Goal: Task Accomplishment & Management: Use online tool/utility

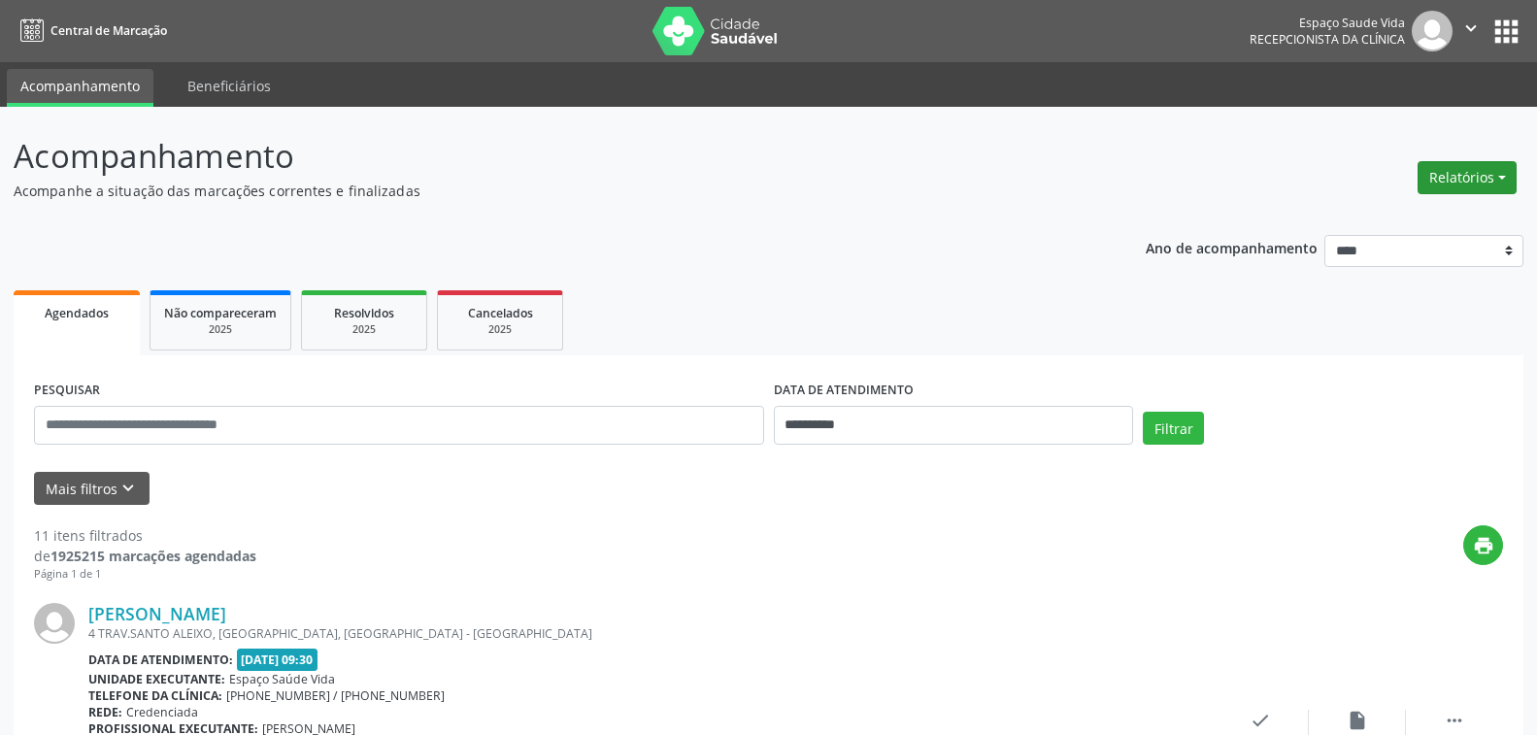
click at [1469, 182] on button "Relatórios" at bounding box center [1466, 177] width 99 height 33
click at [1434, 222] on link "Agendamentos" at bounding box center [1412, 219] width 209 height 27
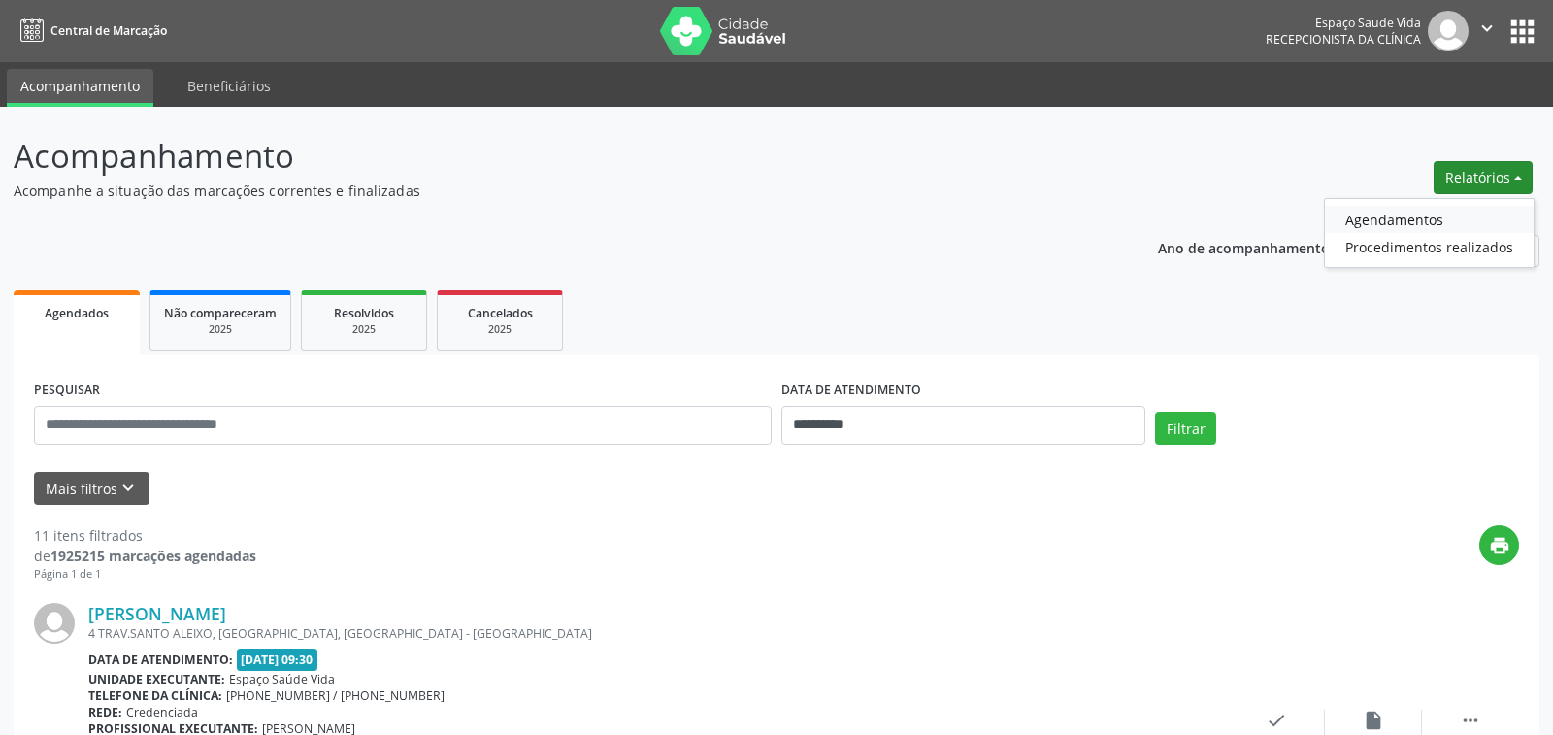
select select "*"
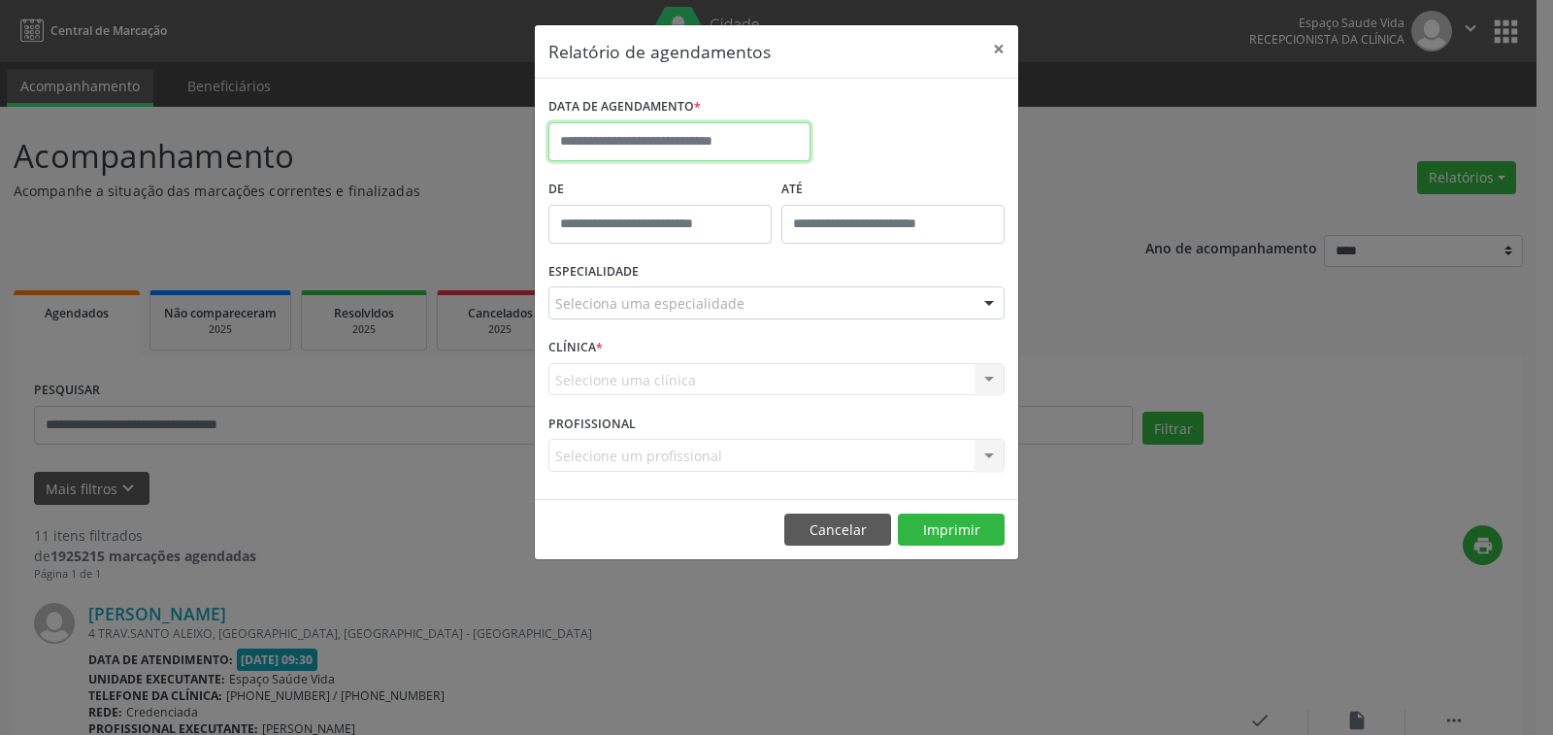
click at [691, 128] on input "text" at bounding box center [679, 141] width 262 height 39
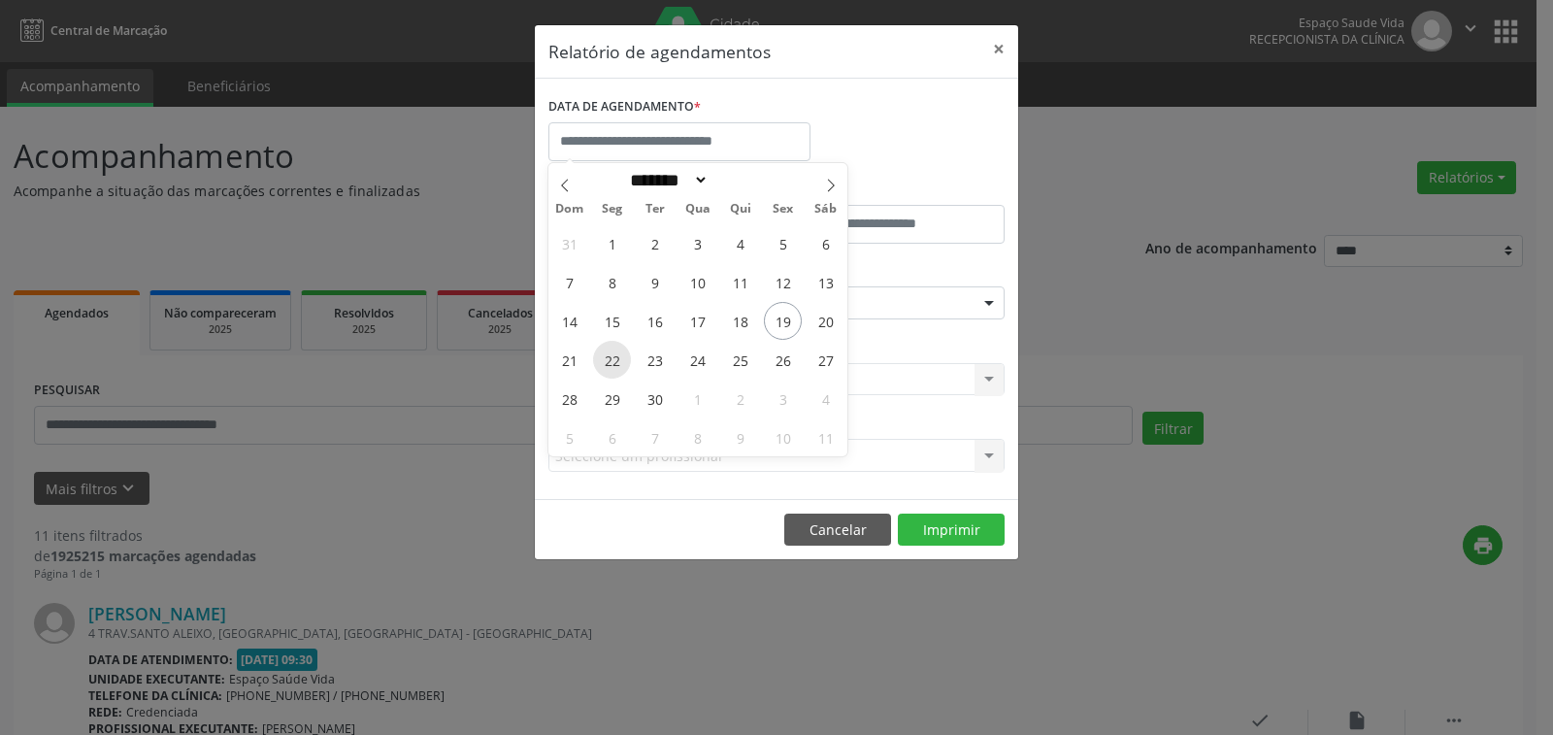
click at [617, 358] on span "22" at bounding box center [612, 360] width 38 height 38
type input "**********"
click at [617, 358] on span "22" at bounding box center [612, 360] width 38 height 38
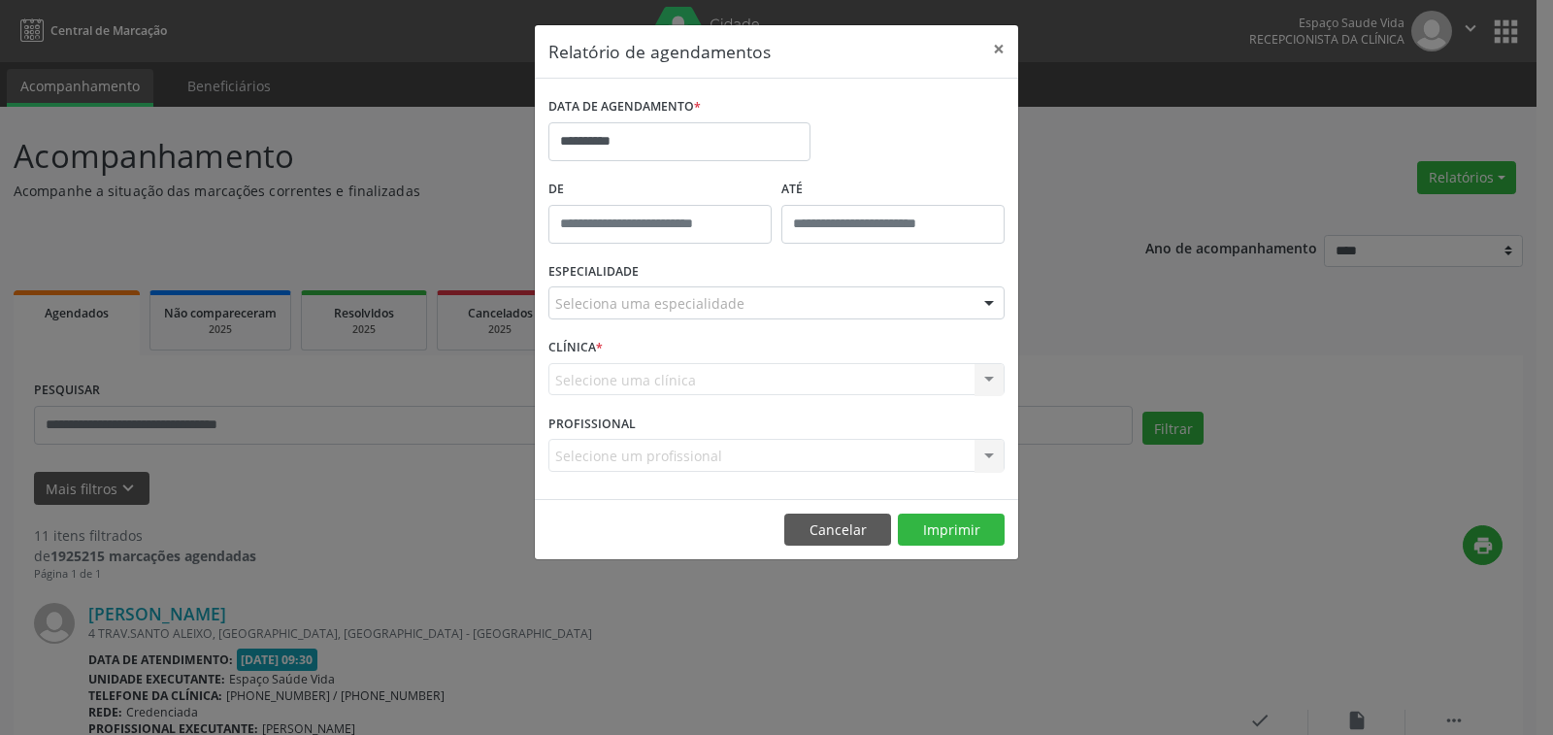
click at [645, 292] on div "Seleciona uma especialidade" at bounding box center [776, 302] width 456 height 33
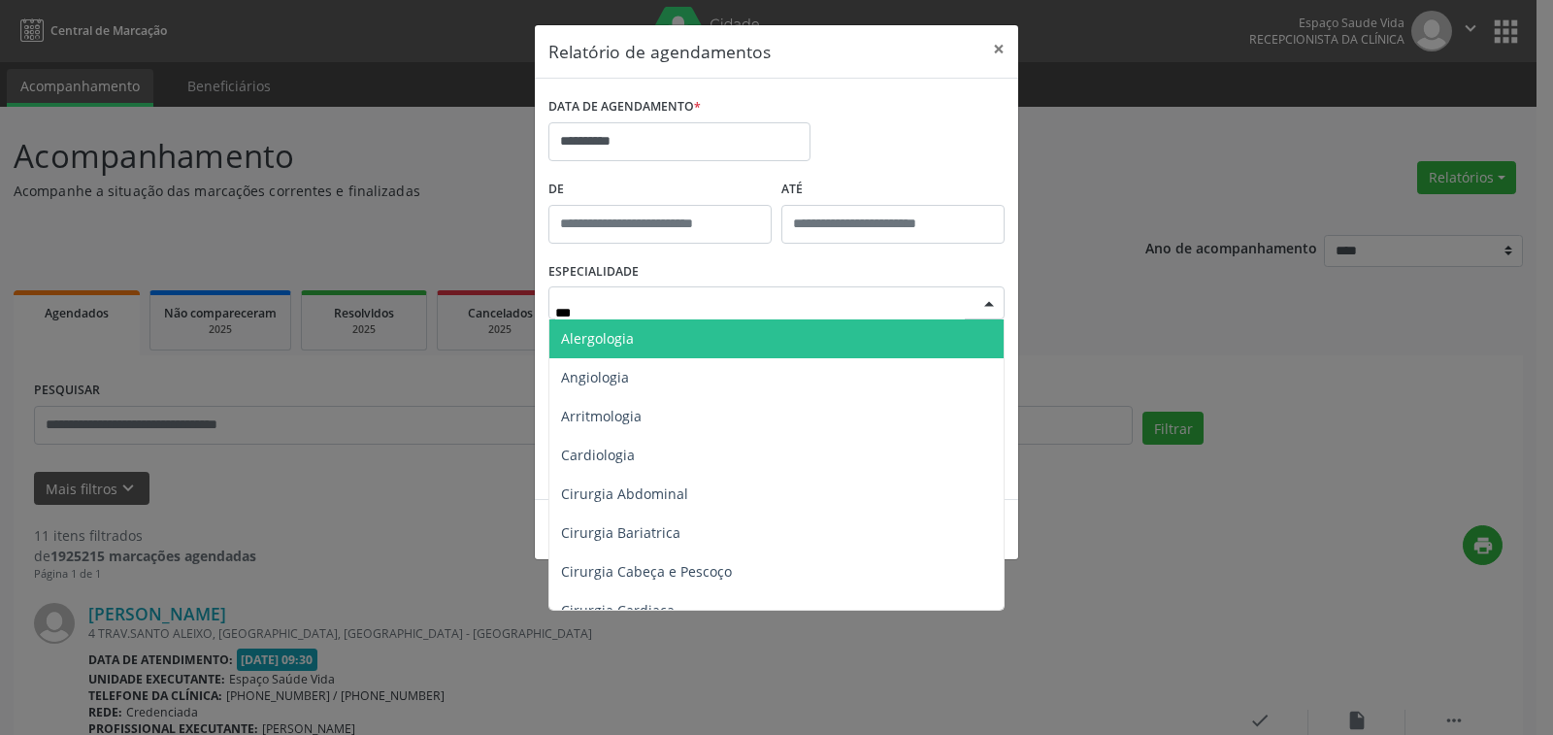
type input "****"
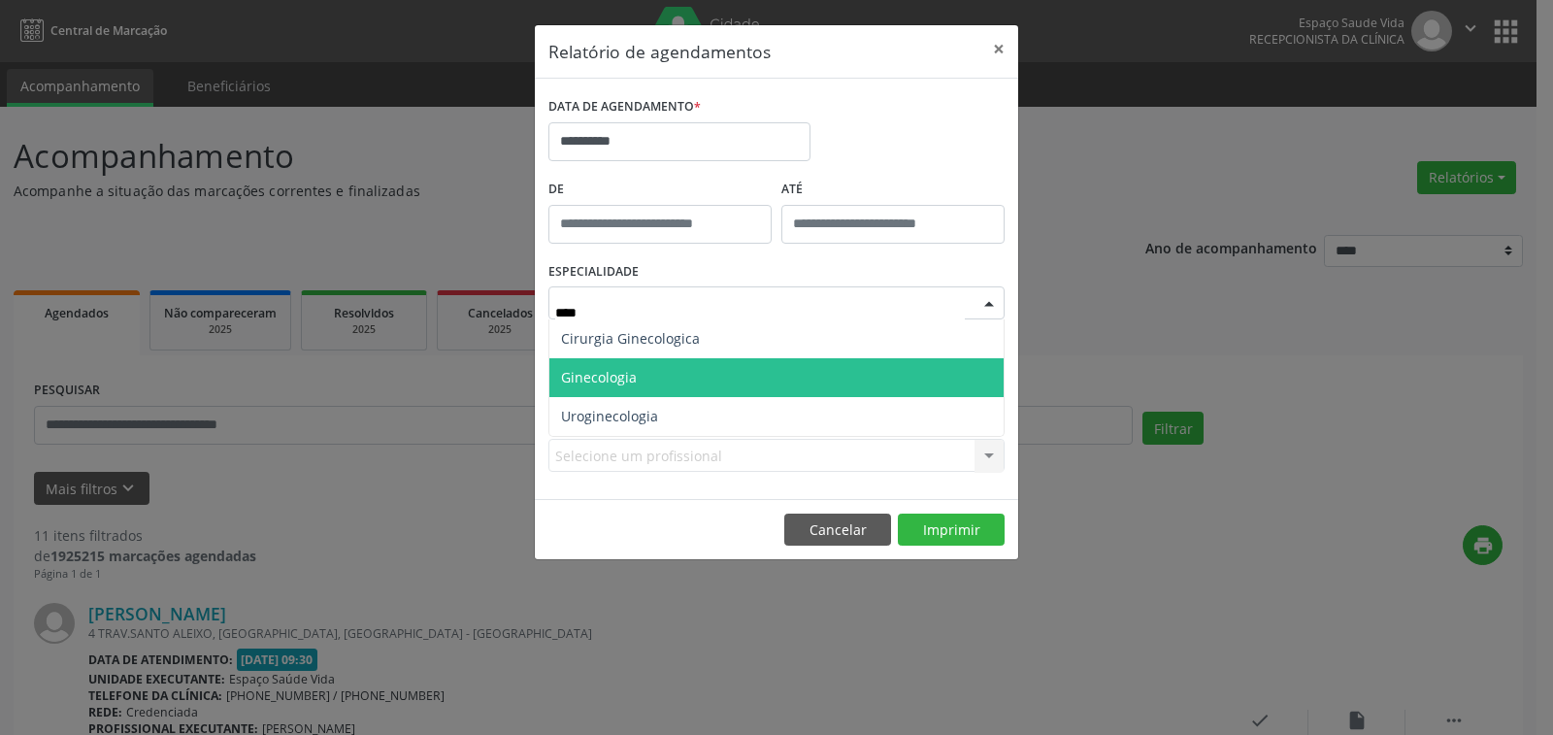
click at [633, 372] on span "Ginecologia" at bounding box center [599, 377] width 76 height 18
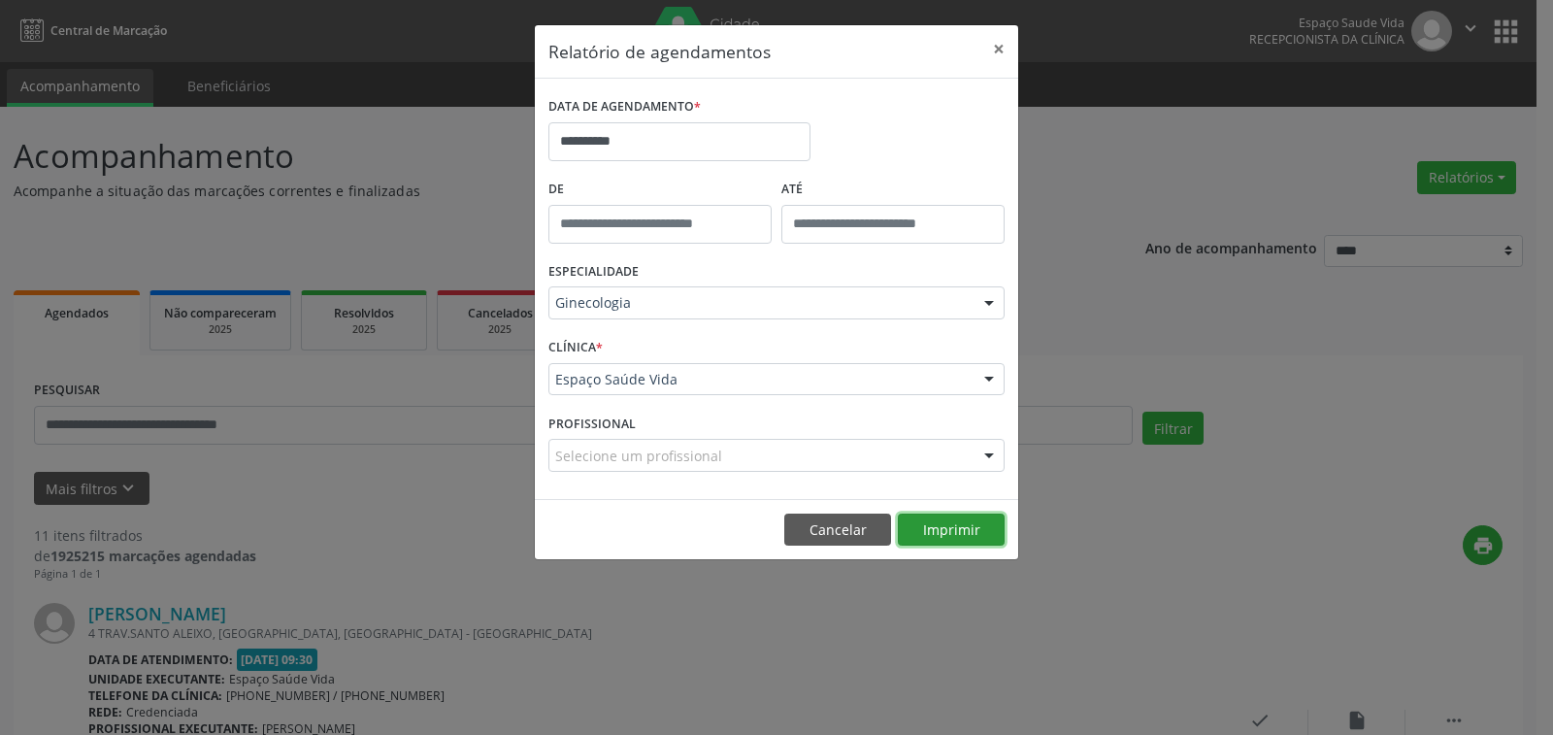
click at [972, 530] on button "Imprimir" at bounding box center [951, 529] width 107 height 33
